Goal: Information Seeking & Learning: Learn about a topic

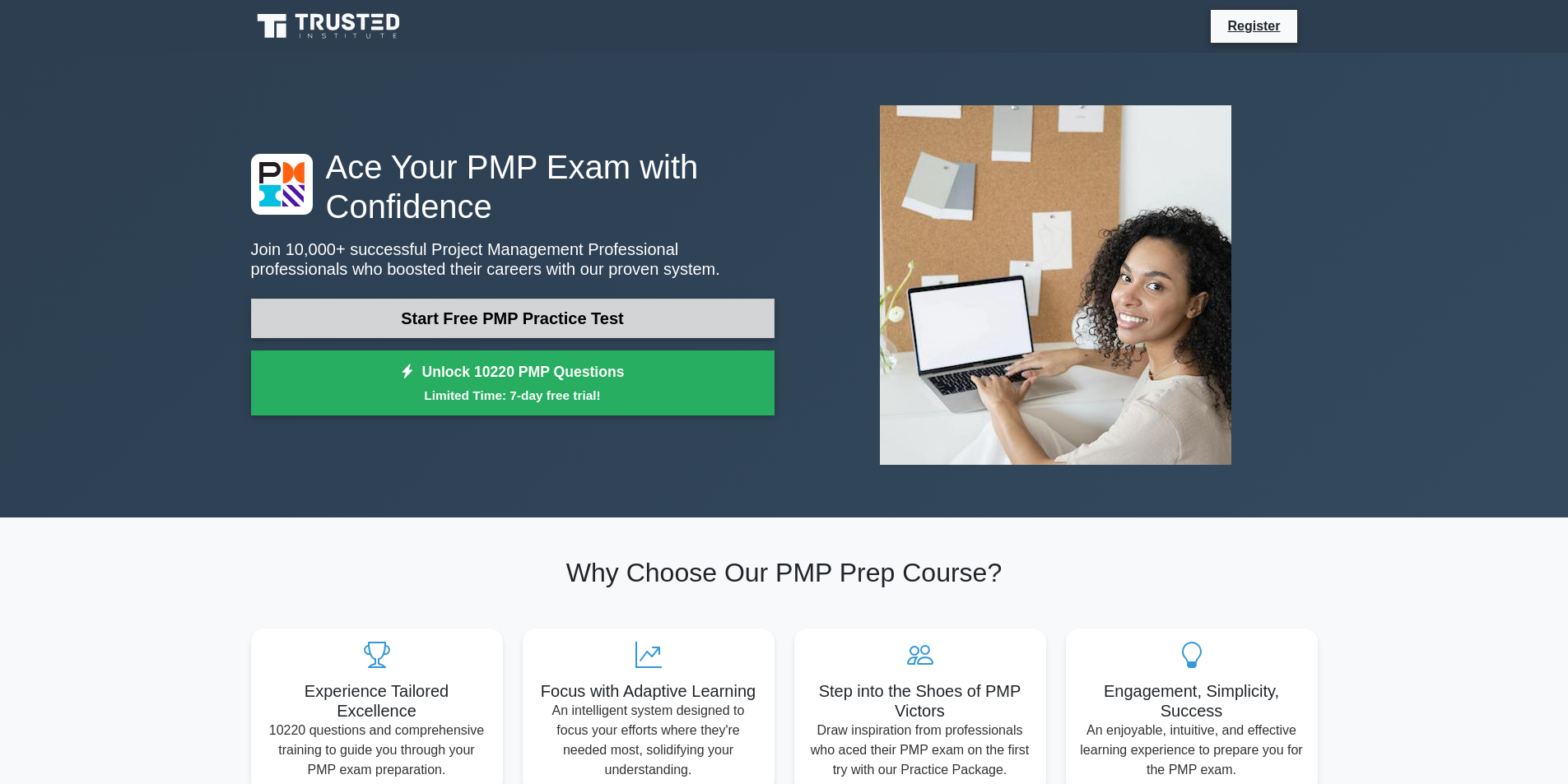
click at [509, 313] on link "Start Free PMP Practice Test" at bounding box center [513, 318] width 524 height 39
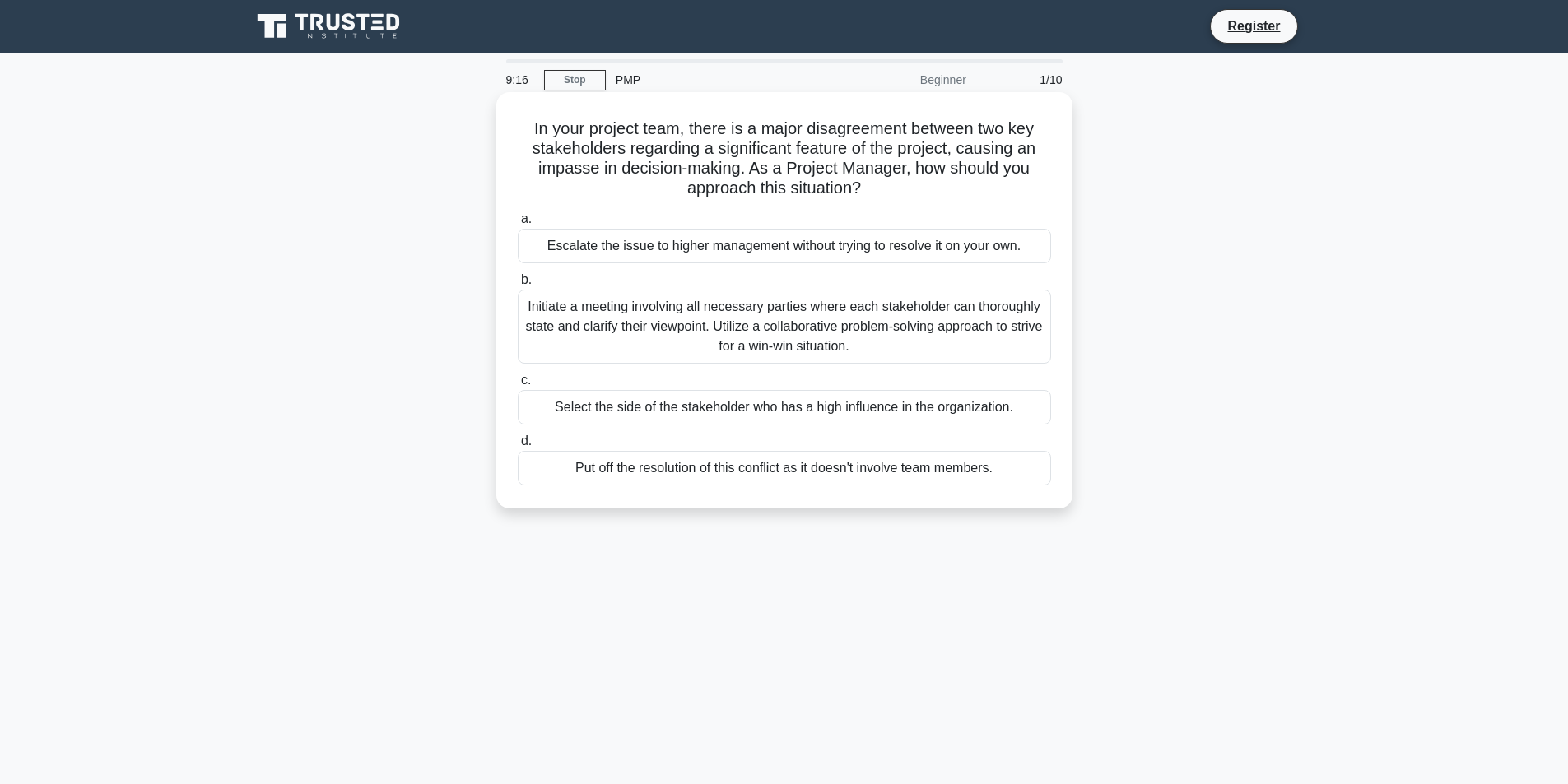
click at [554, 321] on div "Initiate a meeting involving all necessary parties where each stakeholder can t…" at bounding box center [784, 326] width 533 height 74
click at [517, 286] on input "b. Initiate a meeting involving all necessary parties where each stakeholder ca…" at bounding box center [517, 280] width 0 height 11
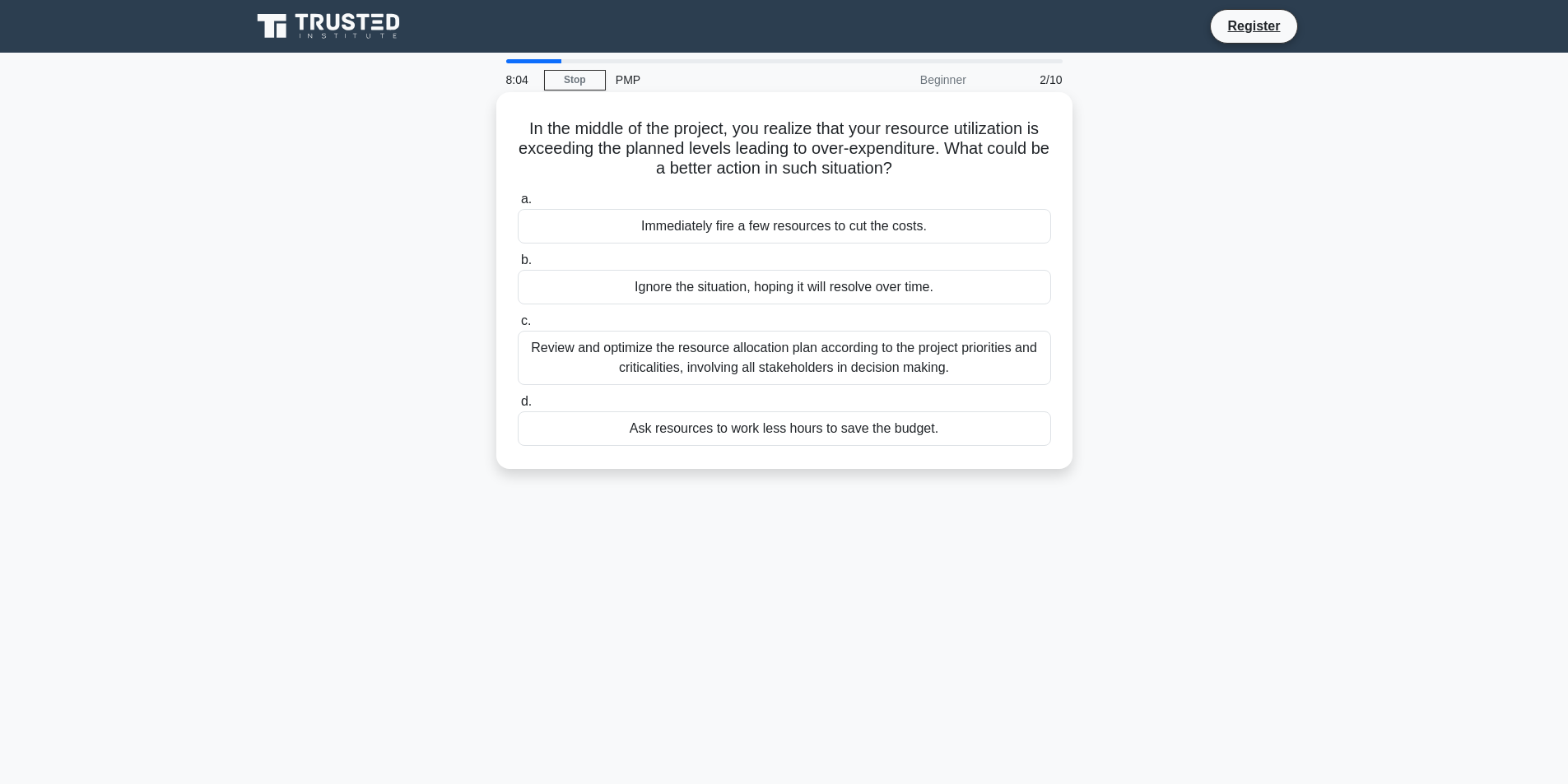
click at [745, 362] on div "Review and optimize the resource allocation plan according to the project prior…" at bounding box center [784, 357] width 533 height 54
click at [517, 327] on input "c. Review and optimize the resource allocation plan according to the project pr…" at bounding box center [517, 321] width 0 height 11
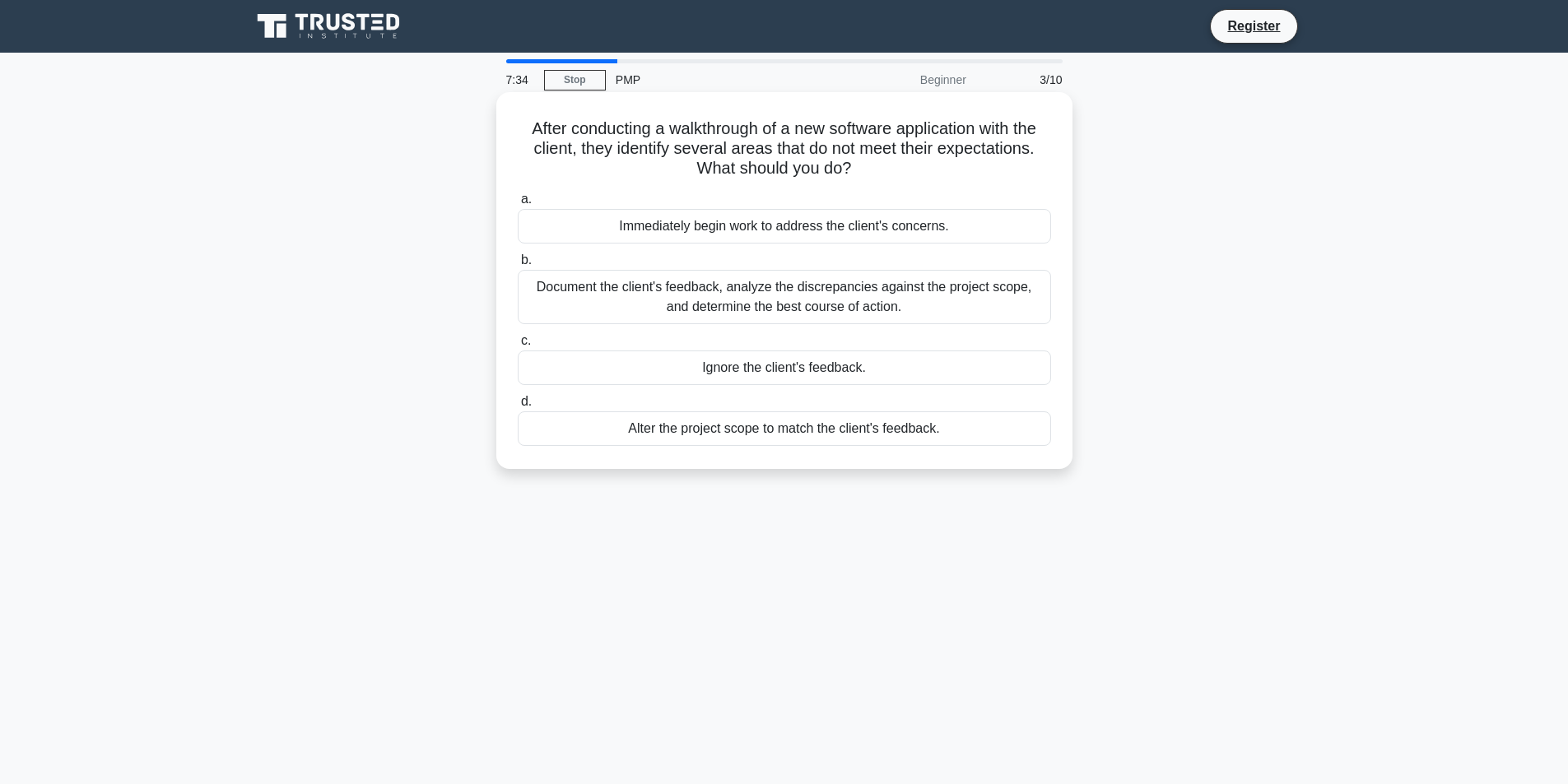
click at [759, 299] on div "Document the client's feedback, analyze the discrepancies against the project s…" at bounding box center [784, 297] width 533 height 54
click at [517, 266] on input "b. Document the client's feedback, analyze the discrepancies against the projec…" at bounding box center [517, 261] width 0 height 11
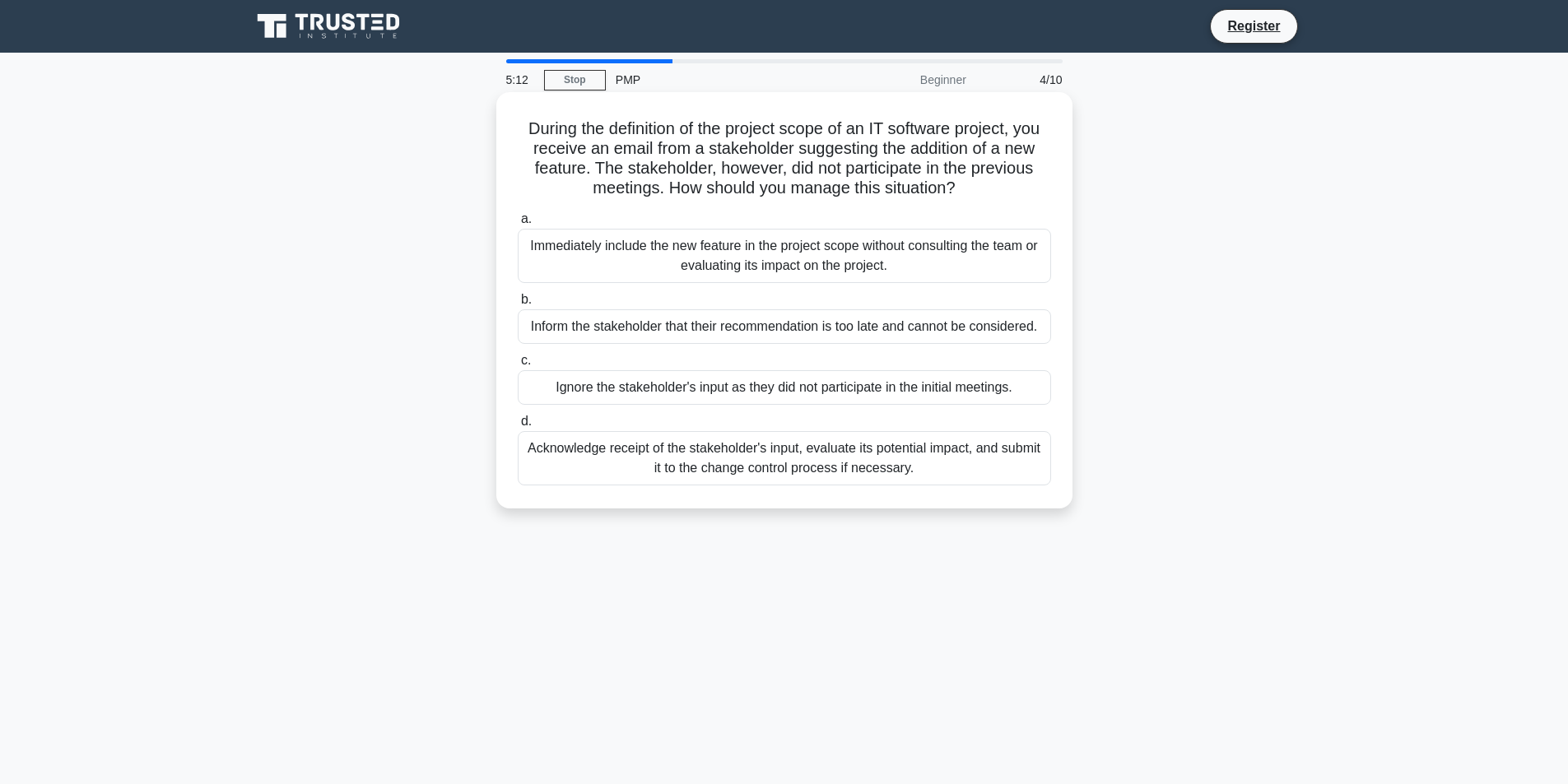
click at [725, 459] on div "Acknowledge receipt of the stakeholder's input, evaluate its potential impact, …" at bounding box center [784, 458] width 533 height 54
click at [517, 427] on input "d. Acknowledge receipt of the stakeholder's input, evaluate its potential impac…" at bounding box center [517, 422] width 0 height 11
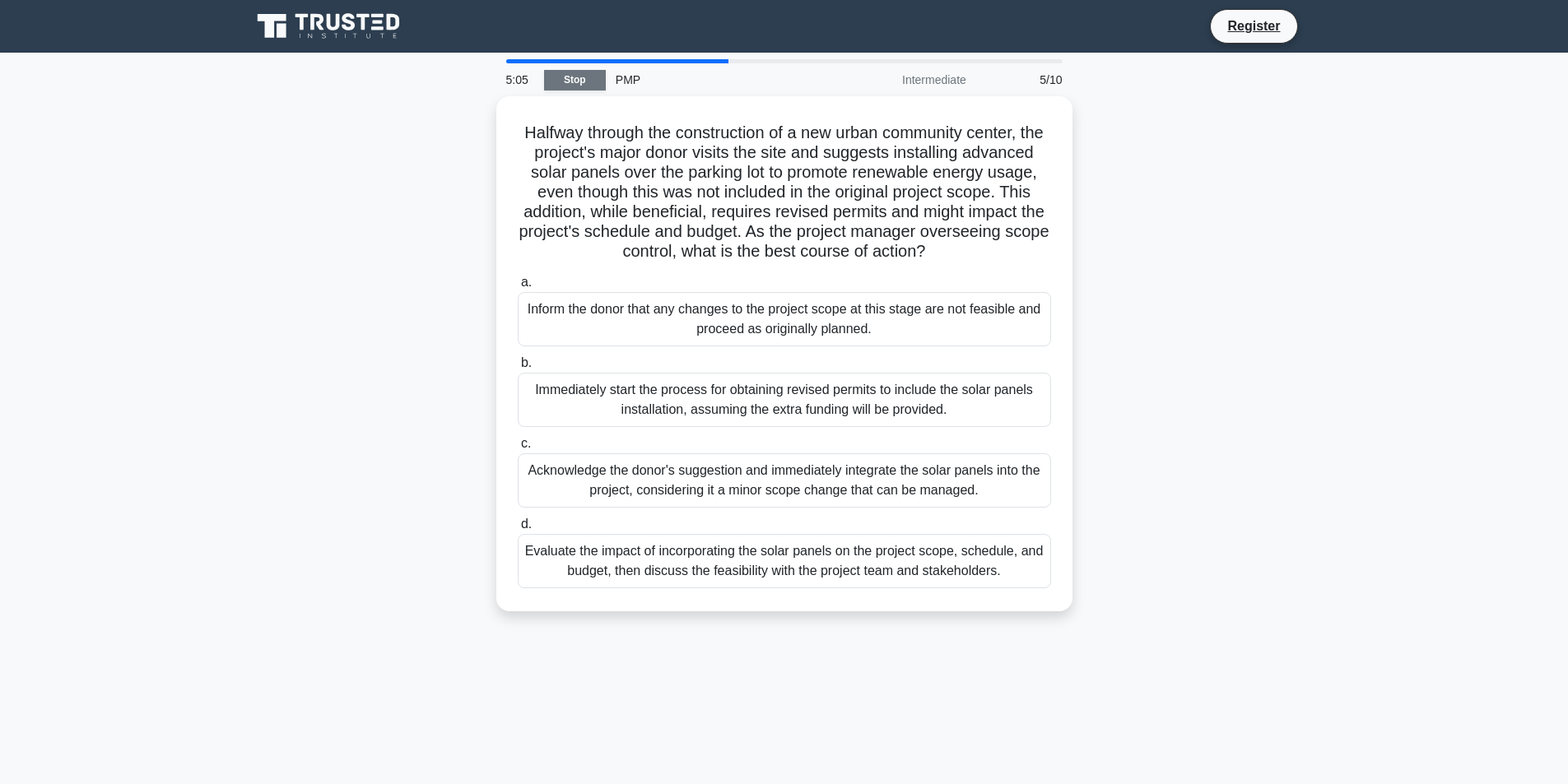
click at [572, 82] on link "Stop" at bounding box center [574, 80] width 61 height 20
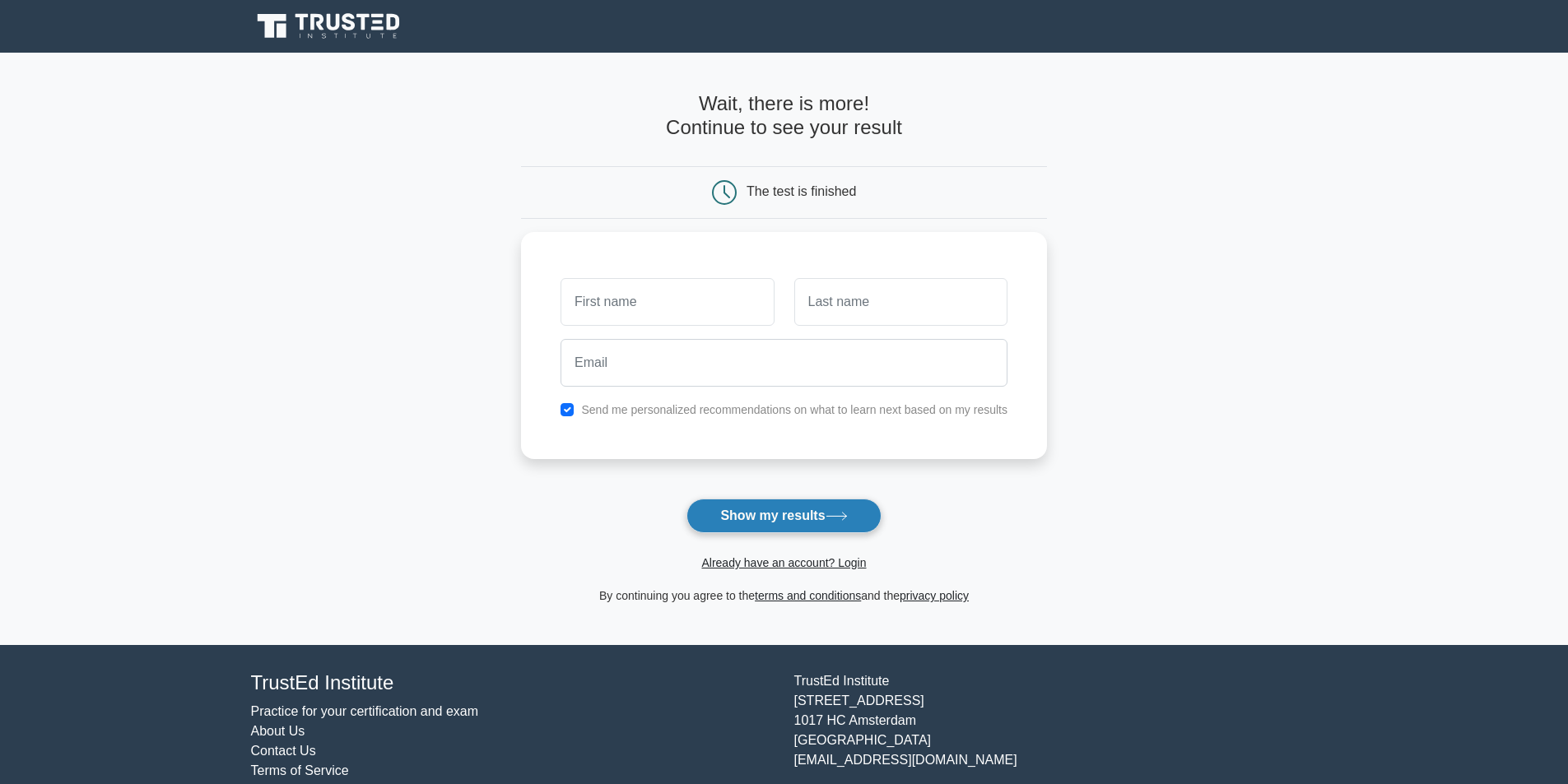
click at [809, 517] on button "Show my results" at bounding box center [784, 517] width 194 height 35
click at [601, 484] on form "Wait, there is more! Continue to see your result The test is finished and the" at bounding box center [784, 349] width 526 height 514
